Goal: Task Accomplishment & Management: Manage account settings

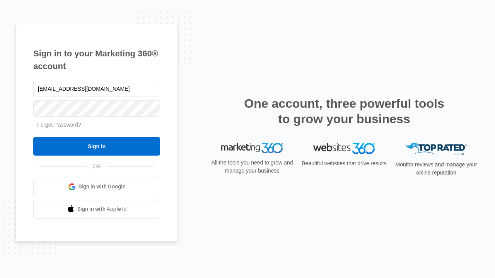
type input "dankie614@gmail.com"
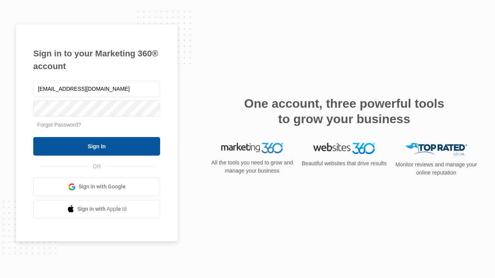
click at [97, 146] on input "Sign In" at bounding box center [96, 146] width 127 height 19
